Goal: Obtain resource: Obtain resource

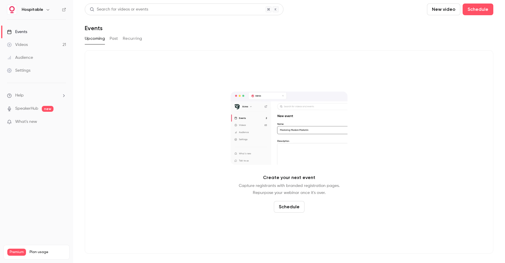
click at [117, 36] on button "Past" at bounding box center [114, 38] width 8 height 9
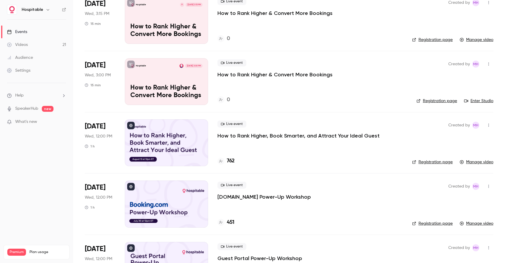
scroll to position [115, 0]
click at [180, 139] on div at bounding box center [166, 142] width 83 height 47
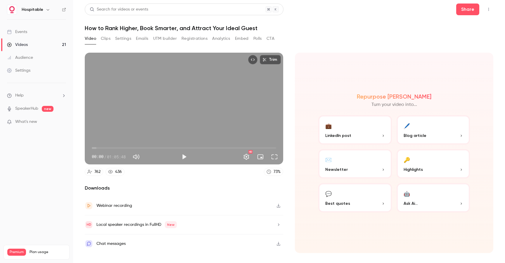
click at [491, 10] on button "Top Bar Actions" at bounding box center [488, 9] width 9 height 9
click at [317, 39] on div at bounding box center [252, 131] width 505 height 263
click at [122, 43] on button "Settings" at bounding box center [123, 38] width 16 height 9
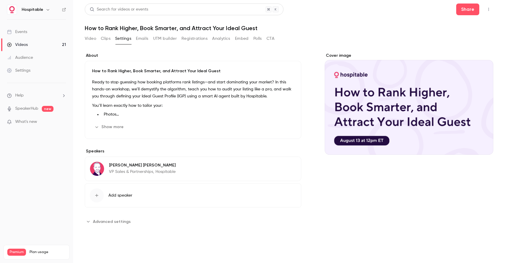
click at [106, 39] on button "Clips" at bounding box center [106, 38] width 10 height 9
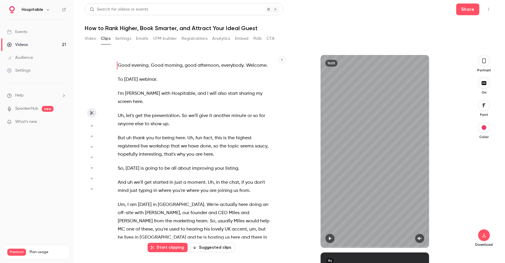
click at [280, 58] on icon "button" at bounding box center [282, 60] width 4 height 4
click at [267, 71] on div "Copy transcript" at bounding box center [258, 73] width 44 height 6
